Goal: Information Seeking & Learning: Learn about a topic

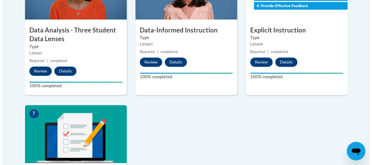
scroll to position [465, 0]
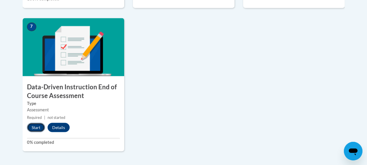
click at [31, 125] on button "Start" at bounding box center [36, 127] width 18 height 9
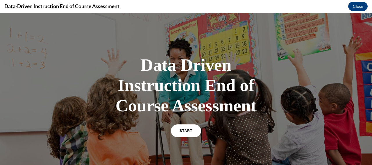
scroll to position [0, 0]
click at [182, 128] on link "START" at bounding box center [186, 130] width 32 height 13
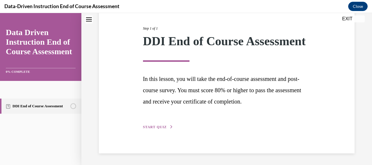
scroll to position [80, 0]
click at [148, 127] on span "START QUIZ" at bounding box center [155, 127] width 24 height 4
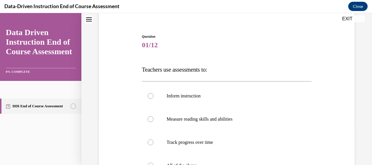
scroll to position [76, 0]
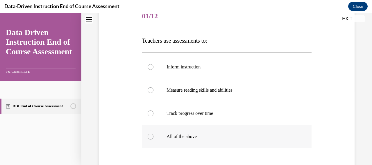
click at [149, 138] on div at bounding box center [151, 137] width 6 height 6
click at [149, 138] on input "All of the above" at bounding box center [151, 137] width 6 height 6
radio input "true"
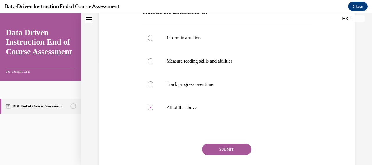
click at [219, 146] on button "SUBMIT" at bounding box center [226, 150] width 49 height 12
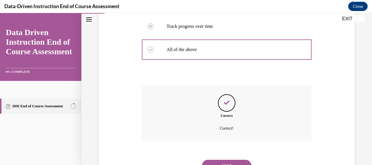
scroll to position [189, 0]
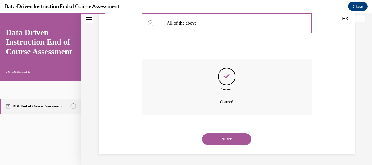
click at [231, 139] on button "NEXT" at bounding box center [226, 140] width 49 height 12
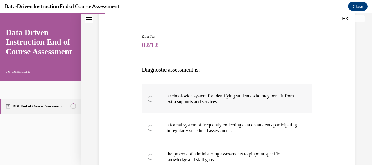
scroll to position [76, 0]
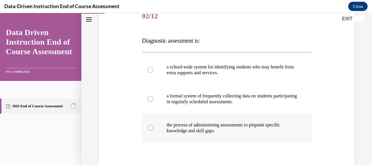
click at [152, 129] on div at bounding box center [151, 128] width 6 height 6
click at [152, 129] on input "the process of administering assessments to pinpoint specific knowledge and ski…" at bounding box center [151, 128] width 6 height 6
radio input "true"
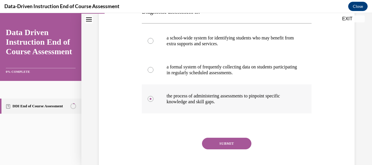
scroll to position [119, 0]
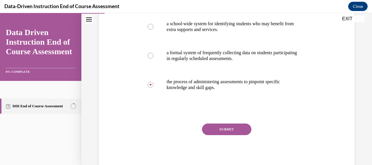
click at [233, 128] on button "SUBMIT" at bounding box center [226, 130] width 49 height 12
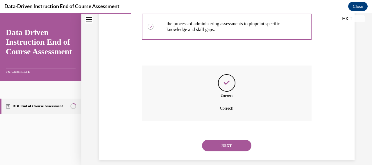
scroll to position [184, 0]
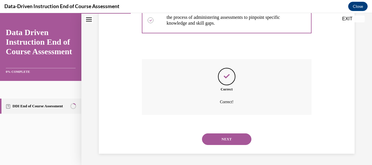
click at [239, 139] on button "NEXT" at bounding box center [226, 140] width 49 height 12
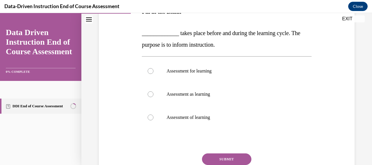
scroll to position [76, 0]
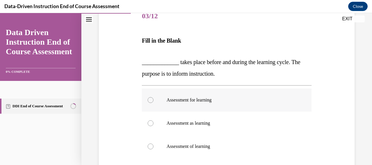
click at [148, 101] on div at bounding box center [151, 100] width 6 height 6
click at [148, 101] on input "Assessment for learning" at bounding box center [151, 100] width 6 height 6
radio input "true"
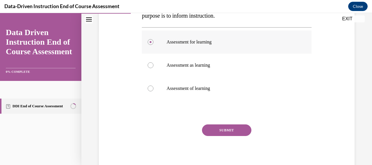
scroll to position [135, 0]
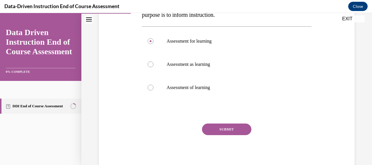
click at [231, 129] on button "SUBMIT" at bounding box center [226, 130] width 49 height 12
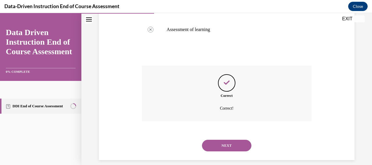
scroll to position [199, 0]
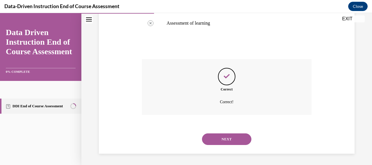
click at [239, 142] on button "NEXT" at bounding box center [226, 140] width 49 height 12
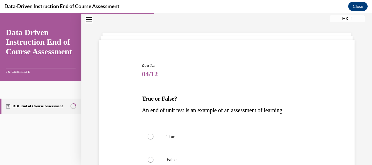
scroll to position [47, 0]
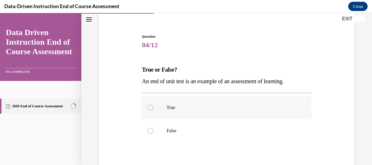
click at [149, 109] on div at bounding box center [151, 108] width 6 height 6
click at [149, 109] on input "True" at bounding box center [151, 108] width 6 height 6
radio input "true"
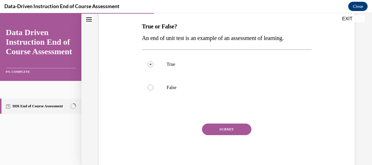
click at [228, 128] on button "SUBMIT" at bounding box center [226, 130] width 49 height 12
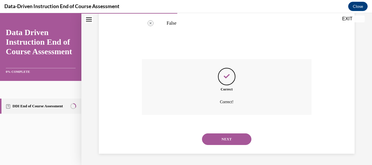
click at [233, 139] on button "NEXT" at bounding box center [226, 140] width 49 height 12
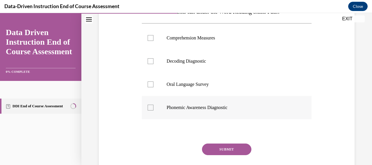
scroll to position [76, 0]
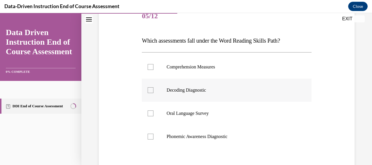
click at [152, 91] on div at bounding box center [151, 90] width 6 height 6
click at [152, 91] on input "Decoding Diagnostic" at bounding box center [151, 90] width 6 height 6
checkbox input "true"
click at [150, 114] on div at bounding box center [151, 114] width 6 height 6
click at [150, 114] on input "Oral Language Survey" at bounding box center [151, 114] width 6 height 6
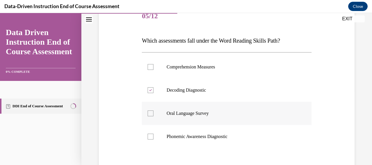
checkbox input "true"
click at [152, 137] on div at bounding box center [151, 137] width 6 height 6
click at [152, 137] on input "Phonemic Awareness Diagnostic" at bounding box center [151, 137] width 6 height 6
checkbox input "true"
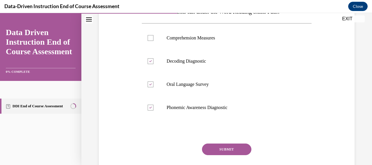
scroll to position [125, 0]
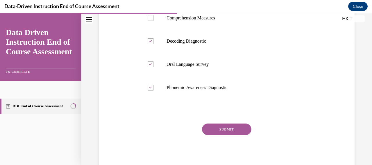
click at [236, 129] on button "SUBMIT" at bounding box center [226, 130] width 49 height 12
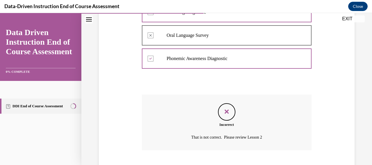
scroll to position [183, 0]
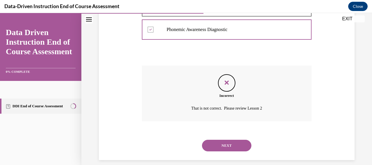
click at [227, 144] on button "NEXT" at bounding box center [226, 146] width 49 height 12
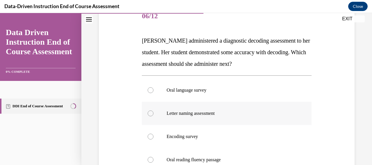
scroll to position [105, 0]
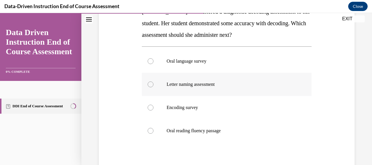
click at [150, 86] on div at bounding box center [151, 85] width 6 height 6
click at [150, 86] on input "Letter naming assessment" at bounding box center [151, 85] width 6 height 6
radio input "true"
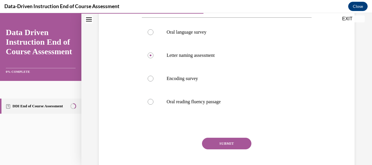
click at [236, 141] on button "SUBMIT" at bounding box center [226, 144] width 49 height 12
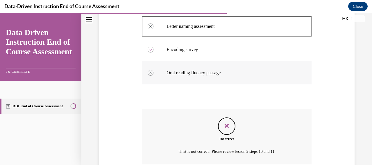
scroll to position [192, 0]
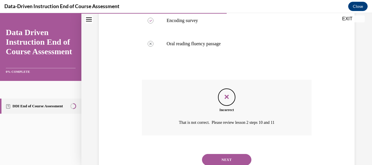
click at [232, 156] on button "NEXT" at bounding box center [226, 160] width 49 height 12
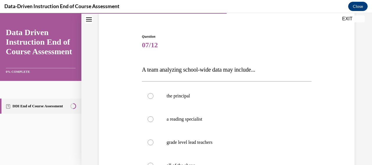
scroll to position [76, 0]
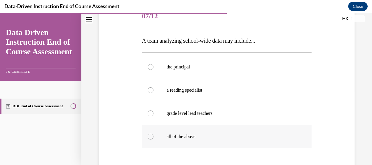
click at [151, 136] on div at bounding box center [151, 137] width 6 height 6
click at [151, 136] on input "all of the above" at bounding box center [151, 137] width 6 height 6
radio input "true"
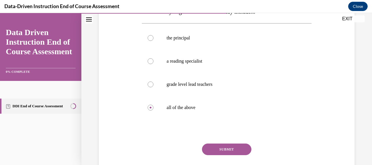
click at [224, 148] on button "SUBMIT" at bounding box center [226, 150] width 49 height 12
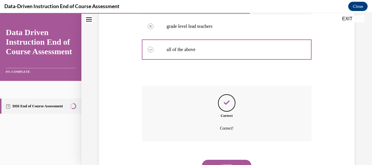
scroll to position [189, 0]
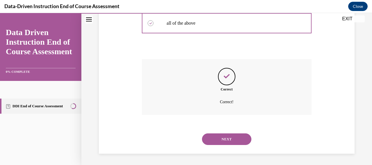
click at [231, 136] on button "NEXT" at bounding box center [226, 140] width 49 height 12
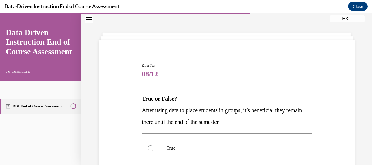
scroll to position [47, 0]
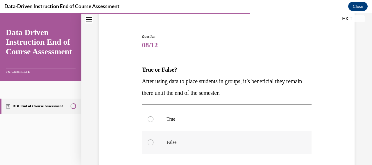
click at [150, 141] on div at bounding box center [151, 143] width 6 height 6
click at [150, 141] on input "False" at bounding box center [151, 143] width 6 height 6
radio input "true"
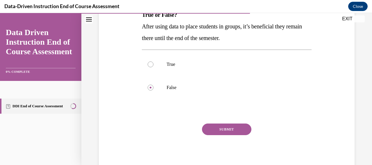
click at [232, 129] on button "SUBMIT" at bounding box center [226, 130] width 49 height 12
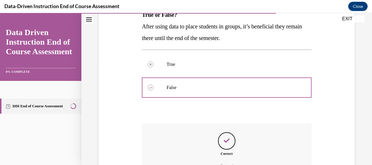
scroll to position [160, 0]
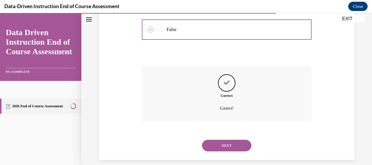
click at [223, 148] on button "NEXT" at bounding box center [226, 146] width 49 height 12
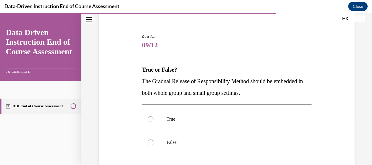
scroll to position [76, 0]
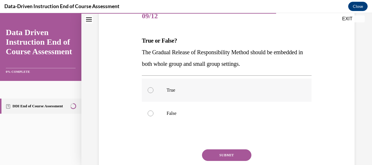
click at [150, 90] on div at bounding box center [151, 90] width 6 height 6
click at [150, 90] on input "True" at bounding box center [151, 90] width 6 height 6
radio input "true"
click at [217, 155] on button "SUBMIT" at bounding box center [226, 156] width 49 height 12
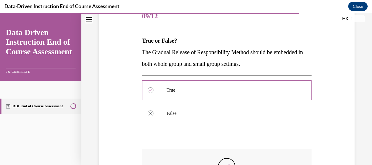
scroll to position [163, 0]
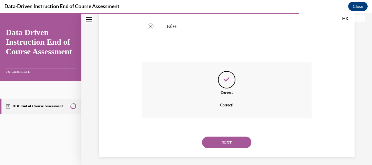
click at [242, 140] on button "NEXT" at bounding box center [226, 143] width 49 height 12
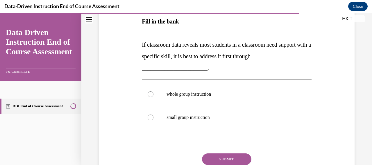
scroll to position [76, 0]
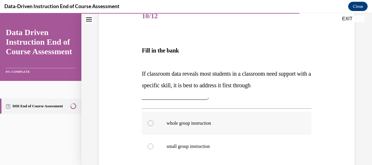
click at [149, 124] on div at bounding box center [151, 124] width 6 height 6
click at [149, 124] on input "whole group instruction" at bounding box center [151, 124] width 6 height 6
radio input "true"
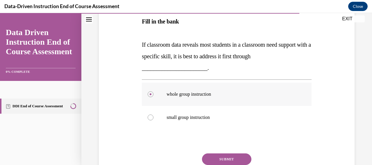
scroll to position [134, 0]
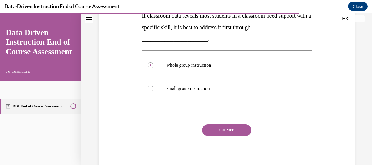
click at [241, 130] on button "SUBMIT" at bounding box center [226, 131] width 49 height 12
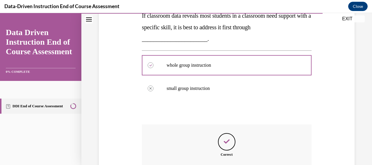
scroll to position [199, 0]
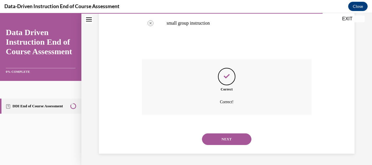
click at [242, 139] on button "NEXT" at bounding box center [226, 140] width 49 height 12
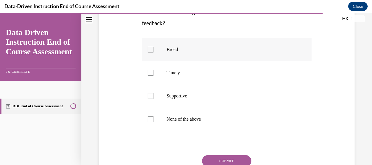
scroll to position [76, 0]
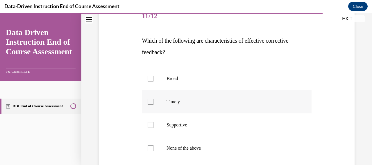
click at [149, 103] on div at bounding box center [151, 102] width 6 height 6
click at [149, 103] on input "Timely" at bounding box center [151, 102] width 6 height 6
checkbox input "true"
click at [151, 124] on div at bounding box center [151, 125] width 6 height 6
click at [151, 124] on input "Supportive" at bounding box center [151, 125] width 6 height 6
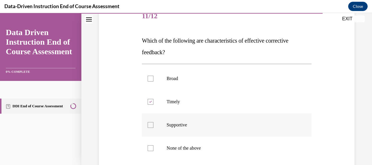
checkbox input "true"
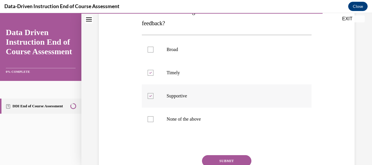
scroll to position [134, 0]
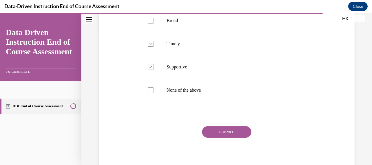
click at [237, 130] on button "SUBMIT" at bounding box center [226, 132] width 49 height 12
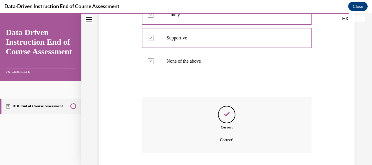
scroll to position [201, 0]
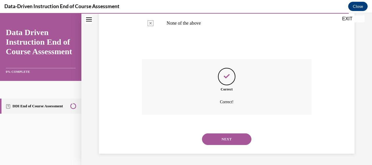
click at [226, 141] on button "NEXT" at bounding box center [226, 140] width 49 height 12
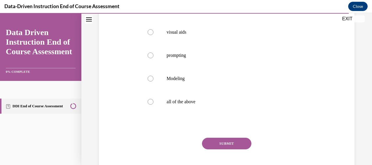
scroll to position [76, 0]
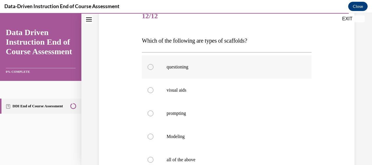
click at [152, 68] on div at bounding box center [151, 67] width 6 height 6
click at [152, 68] on input "questioning" at bounding box center [151, 67] width 6 height 6
radio input "true"
click at [150, 114] on div at bounding box center [151, 114] width 6 height 6
click at [150, 114] on input "prompting" at bounding box center [151, 114] width 6 height 6
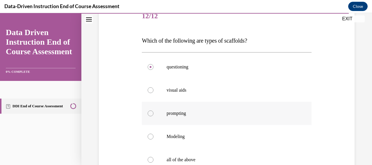
radio input "true"
click at [151, 91] on div at bounding box center [151, 90] width 6 height 6
click at [151, 91] on input "visual aids" at bounding box center [151, 90] width 6 height 6
radio input "true"
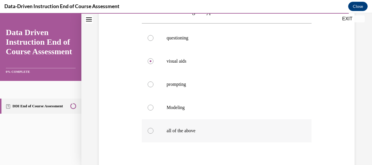
click at [151, 132] on div at bounding box center [151, 131] width 6 height 6
click at [151, 132] on input "all of the above" at bounding box center [151, 131] width 6 height 6
radio input "true"
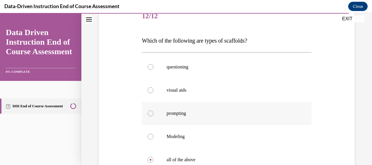
scroll to position [148, 0]
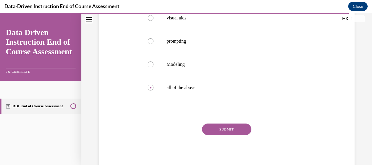
click at [225, 128] on button "SUBMIT" at bounding box center [226, 130] width 49 height 12
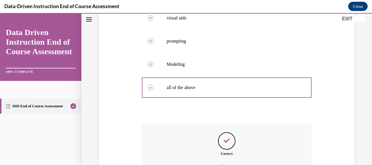
scroll to position [213, 0]
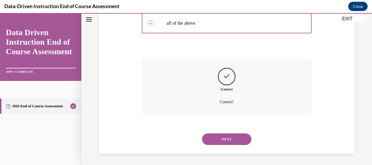
click at [237, 137] on button "NEXT" at bounding box center [226, 140] width 49 height 12
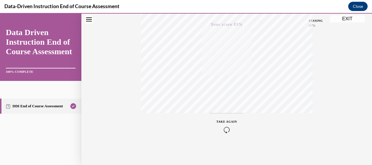
scroll to position [0, 0]
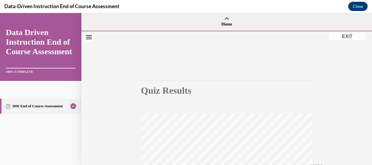
click at [345, 36] on button "EXIT" at bounding box center [347, 36] width 35 height 7
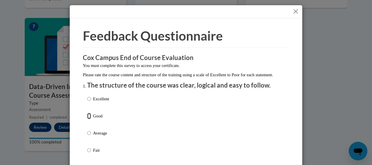
click at [88, 119] on input "Good" at bounding box center [89, 116] width 4 height 6
radio input "true"
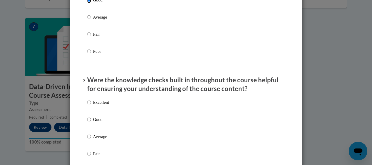
scroll to position [145, 0]
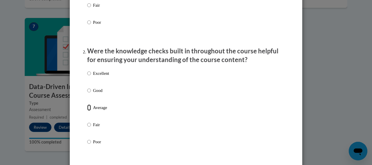
click at [87, 111] on input "Average" at bounding box center [89, 108] width 4 height 6
radio input "true"
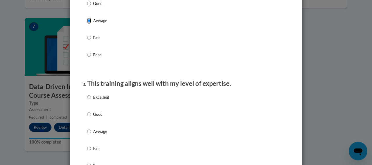
scroll to position [261, 0]
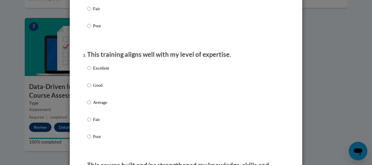
click at [89, 91] on label "Good" at bounding box center [98, 90] width 22 height 16
click at [89, 89] on input "Good" at bounding box center [89, 85] width 4 height 6
radio input "true"
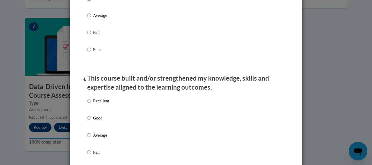
scroll to position [378, 0]
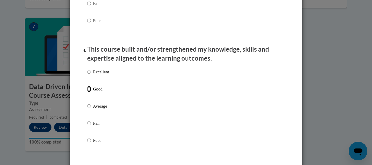
click at [87, 92] on input "Good" at bounding box center [89, 89] width 4 height 6
radio input "true"
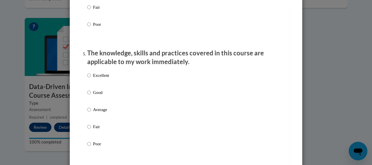
scroll to position [523, 0]
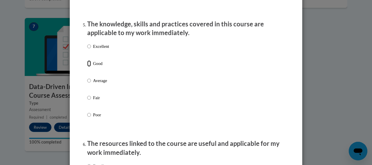
click at [87, 67] on input "Good" at bounding box center [89, 63] width 4 height 6
radio input "true"
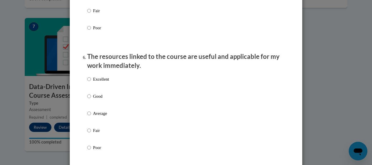
scroll to position [639, 0]
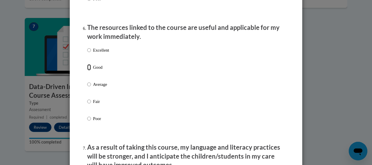
click at [88, 71] on input "Good" at bounding box center [89, 67] width 4 height 6
radio input "true"
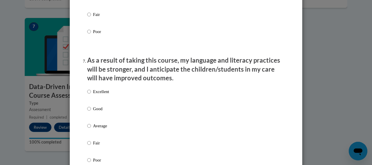
scroll to position [755, 0]
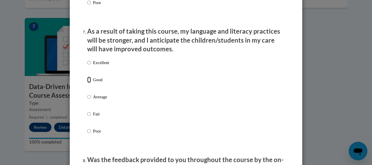
click at [87, 83] on input "Good" at bounding box center [89, 80] width 4 height 6
radio input "true"
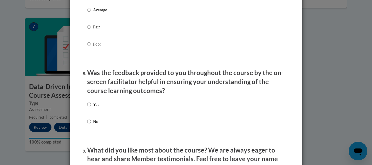
scroll to position [871, 0]
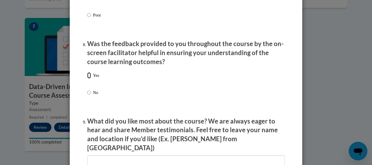
click at [87, 79] on input "Yes" at bounding box center [89, 75] width 4 height 6
radio input "true"
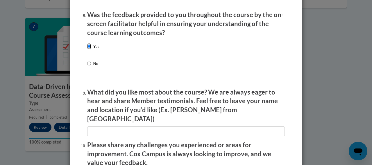
scroll to position [929, 0]
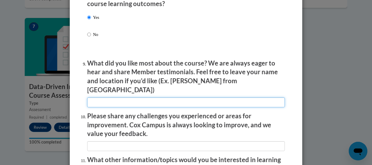
click at [167, 98] on input "textbox" at bounding box center [185, 103] width 197 height 10
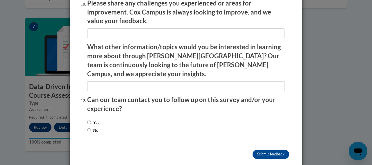
scroll to position [1013, 0]
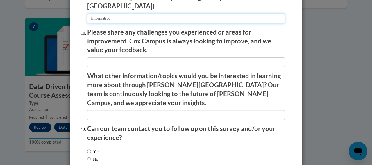
type input "Informative"
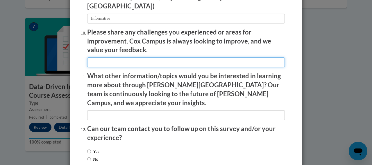
click at [140, 58] on input "textbox" at bounding box center [185, 63] width 197 height 10
type input "M"
type input "Not clear on how you select questions to answer for the test"
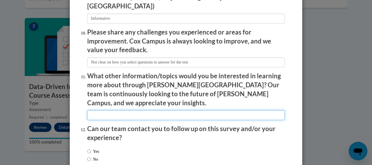
click at [116, 110] on input "textbox" at bounding box center [185, 115] width 197 height 10
type input "NA"
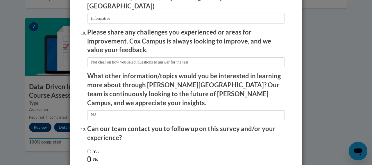
click at [87, 156] on input "No" at bounding box center [89, 159] width 4 height 6
radio input "true"
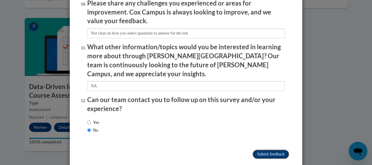
click at [264, 150] on input "Submit feedback" at bounding box center [270, 154] width 37 height 9
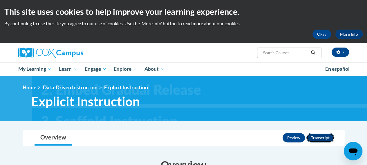
click at [317, 138] on button "Transcript" at bounding box center [321, 137] width 28 height 9
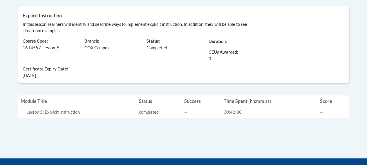
scroll to position [116, 0]
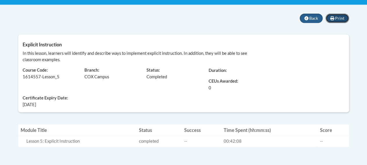
click at [342, 18] on span "Print" at bounding box center [339, 18] width 9 height 5
click at [314, 17] on span "Back" at bounding box center [314, 18] width 9 height 5
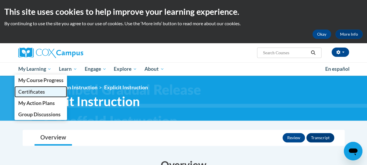
click at [39, 90] on span "Certificates" at bounding box center [31, 92] width 27 height 6
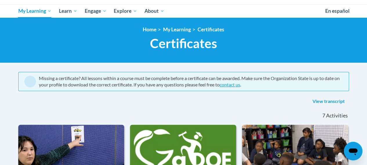
scroll to position [29, 0]
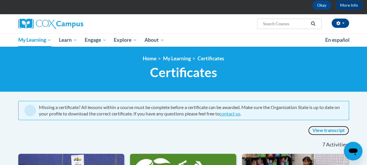
click at [325, 131] on link "View transcript" at bounding box center [328, 130] width 41 height 9
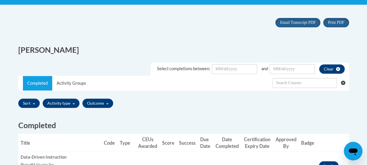
scroll to position [58, 0]
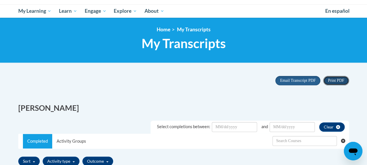
click at [333, 78] on span "Print PDF" at bounding box center [336, 80] width 16 height 4
